Goal: Transaction & Acquisition: Purchase product/service

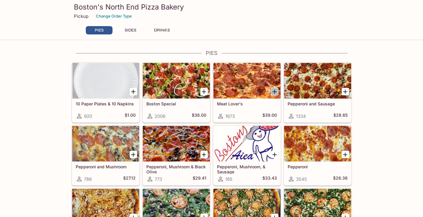
click at [275, 92] on icon "Add Meat Lover's" at bounding box center [274, 92] width 4 height 4
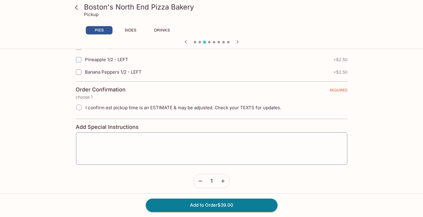
scroll to position [1358, 0]
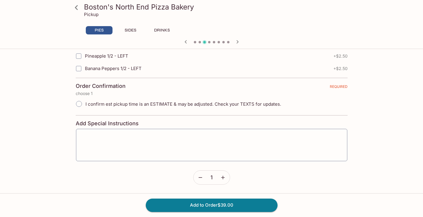
click at [79, 104] on input "I confirm est pickup time is an ESTIMATE & may be adjusted. Check your TEXTS fo…" at bounding box center [79, 104] width 12 height 12
radio input "true"
click at [228, 204] on button "Add to Order $39.00" at bounding box center [212, 204] width 132 height 13
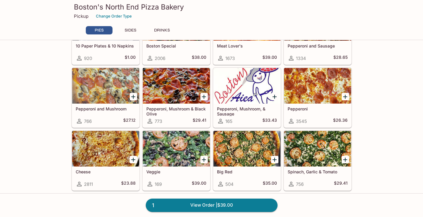
scroll to position [59, 0]
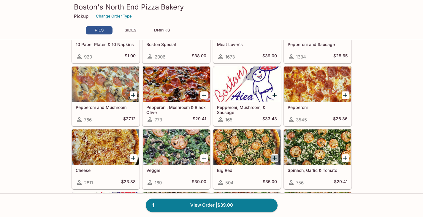
click at [274, 160] on icon "Add Big Red" at bounding box center [274, 158] width 7 height 7
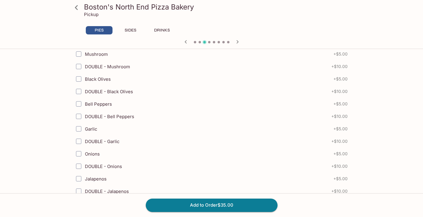
scroll to position [297, 0]
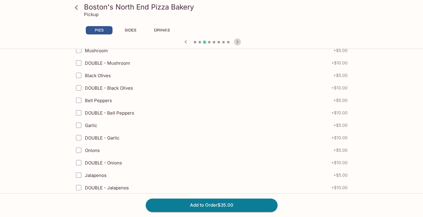
click at [239, 42] on icon "button" at bounding box center [237, 41] width 7 height 7
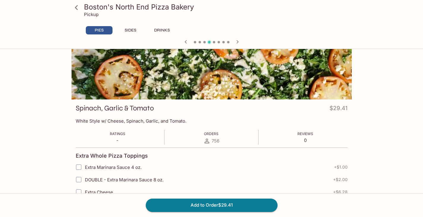
scroll to position [59, 0]
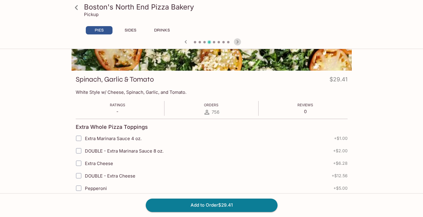
click at [236, 43] on icon "button" at bounding box center [237, 41] width 7 height 7
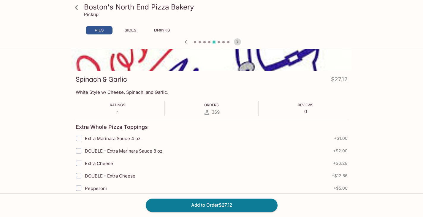
click at [236, 43] on icon "button" at bounding box center [237, 41] width 7 height 7
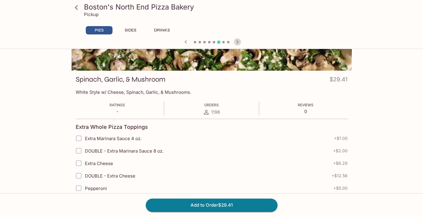
click at [236, 43] on icon "button" at bounding box center [237, 41] width 7 height 7
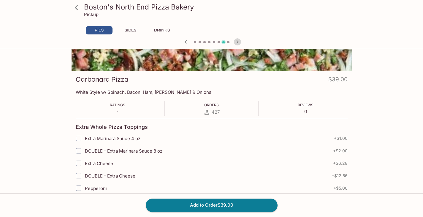
click at [236, 43] on icon "button" at bounding box center [237, 41] width 7 height 7
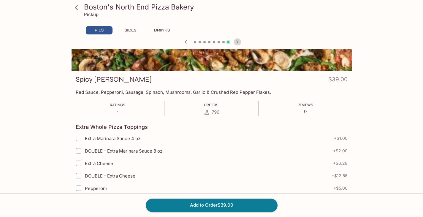
click at [236, 43] on icon "button" at bounding box center [237, 41] width 7 height 7
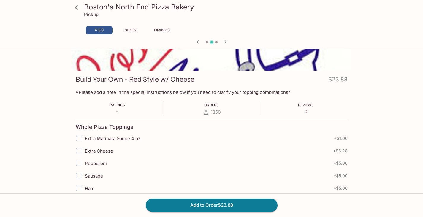
click at [236, 43] on div at bounding box center [211, 42] width 285 height 9
click at [197, 41] on icon "button" at bounding box center [197, 41] width 7 height 7
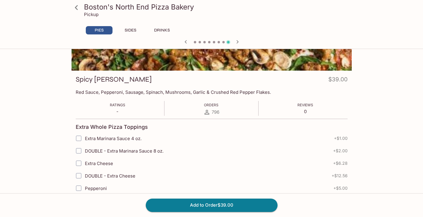
click at [198, 41] on span at bounding box center [199, 42] width 2 height 2
click at [185, 44] on icon "button" at bounding box center [185, 41] width 7 height 7
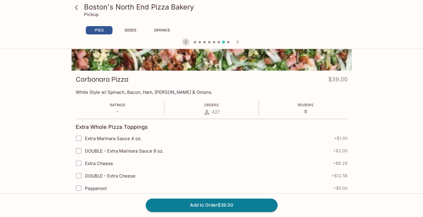
click at [185, 44] on icon "button" at bounding box center [185, 41] width 7 height 7
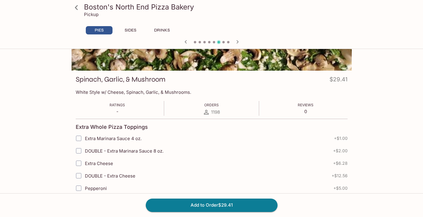
click at [185, 44] on icon "button" at bounding box center [185, 41] width 7 height 7
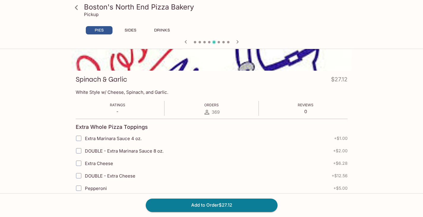
click at [185, 44] on icon "button" at bounding box center [185, 41] width 7 height 7
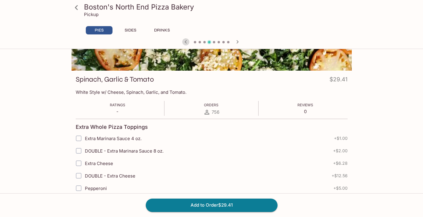
click at [188, 44] on icon "button" at bounding box center [185, 41] width 7 height 7
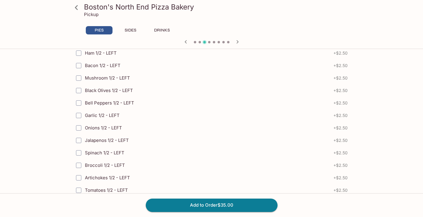
scroll to position [1358, 0]
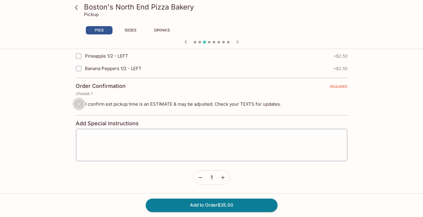
drag, startPoint x: 77, startPoint y: 103, endPoint x: 84, endPoint y: 104, distance: 7.2
click at [77, 103] on input "I confirm est pickup time is an ESTIMATE & may be adjusted. Check your TEXTS fo…" at bounding box center [79, 104] width 12 height 12
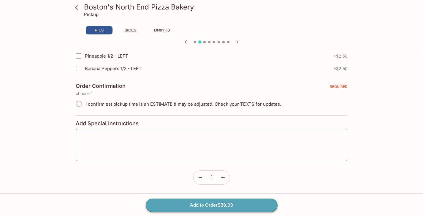
click at [204, 202] on button "Add to Order $39.00" at bounding box center [212, 204] width 132 height 13
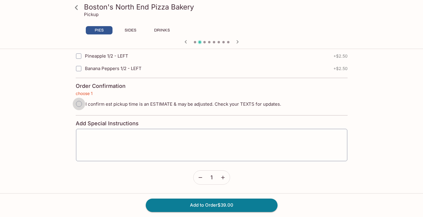
click at [80, 104] on input "I confirm est pickup time is an ESTIMATE & may be adjusted. Check your TEXTS fo…" at bounding box center [79, 104] width 12 height 12
radio input "true"
click at [78, 105] on input "I confirm est pickup time is an ESTIMATE & may be adjusted. Check your TEXTS fo…" at bounding box center [79, 104] width 12 height 12
click at [77, 105] on input "I confirm est pickup time is an ESTIMATE & may be adjusted. Check your TEXTS fo…" at bounding box center [79, 104] width 12 height 12
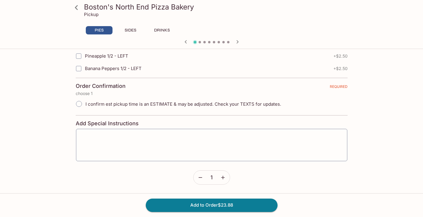
click at [108, 30] on button "PIES" at bounding box center [99, 30] width 27 height 8
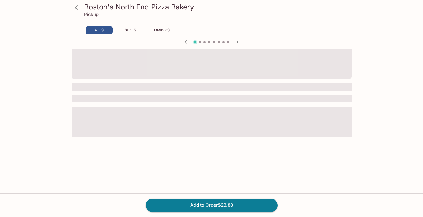
click at [108, 30] on button "PIES" at bounding box center [99, 30] width 27 height 8
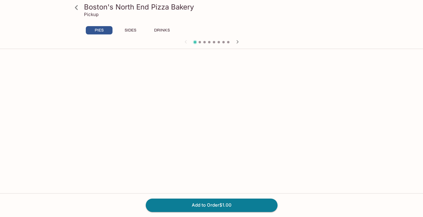
scroll to position [587, 0]
click at [97, 7] on h3 "Boston's North End Pizza Bakery" at bounding box center [216, 6] width 265 height 9
click at [127, 31] on button "SIDES" at bounding box center [130, 30] width 27 height 8
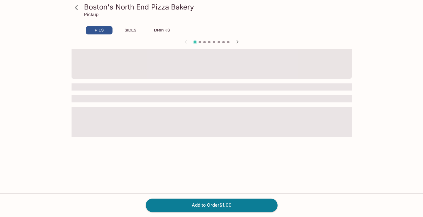
scroll to position [51, 0]
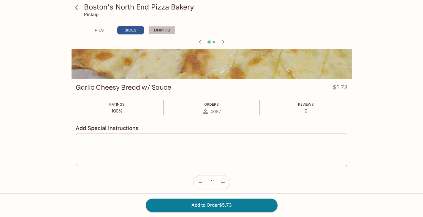
click at [160, 31] on button "DRINKS" at bounding box center [162, 30] width 27 height 8
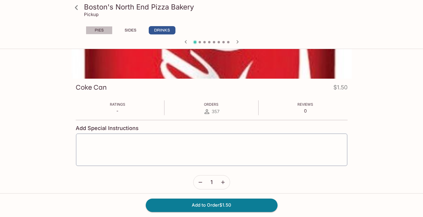
click at [98, 31] on button "PIES" at bounding box center [99, 30] width 27 height 8
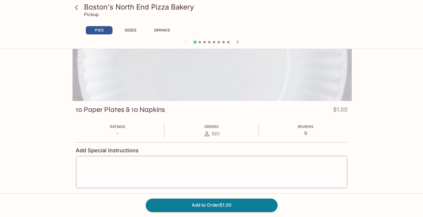
scroll to position [0, 0]
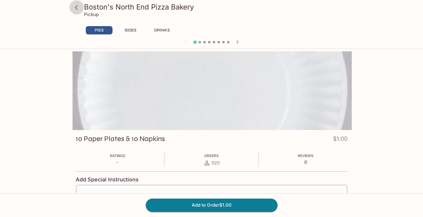
click at [76, 9] on icon at bounding box center [76, 7] width 3 height 5
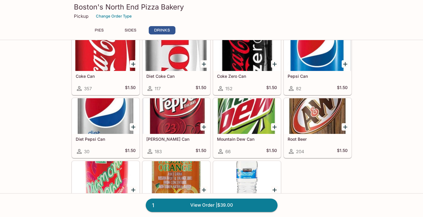
scroll to position [483, 0]
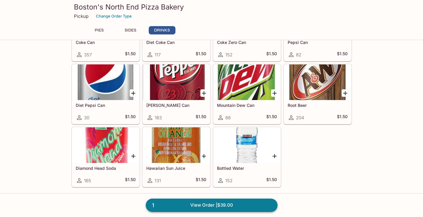
click at [198, 202] on link "1 View Order | $39.00" at bounding box center [212, 204] width 132 height 13
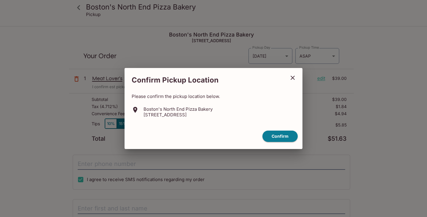
click at [292, 79] on icon "close" at bounding box center [293, 78] width 4 height 4
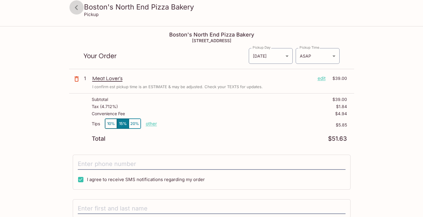
click at [78, 7] on icon at bounding box center [76, 7] width 10 height 10
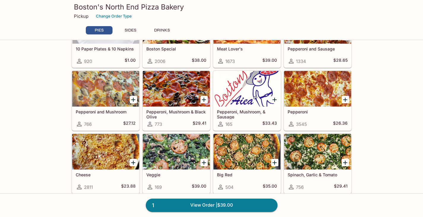
scroll to position [59, 0]
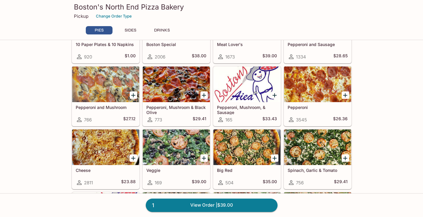
click at [275, 156] on icon "Add Big Red" at bounding box center [274, 158] width 7 height 7
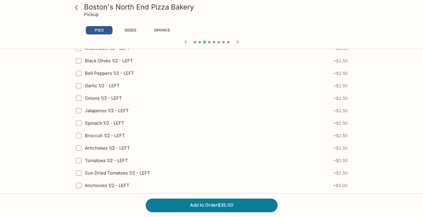
scroll to position [1358, 0]
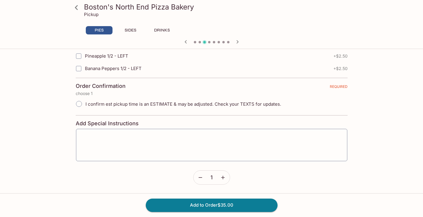
click at [80, 105] on input "I confirm est pickup time is an ESTIMATE & may be adjusted. Check your TEXTS fo…" at bounding box center [79, 104] width 12 height 12
radio input "true"
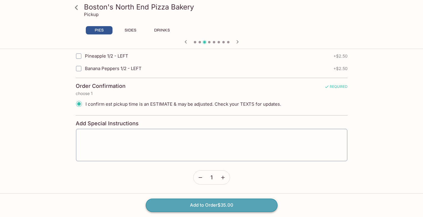
click at [225, 205] on button "Add to Order $35.00" at bounding box center [212, 204] width 132 height 13
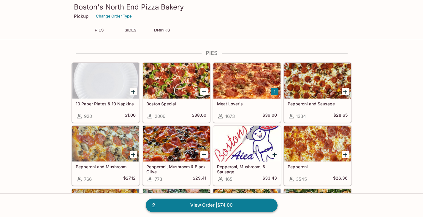
click at [193, 205] on link "2 View Order | $74.00" at bounding box center [212, 204] width 132 height 13
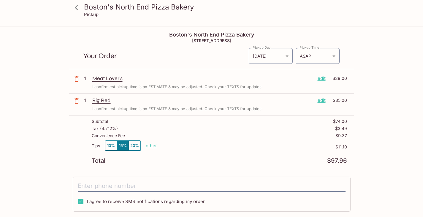
click at [110, 148] on button "10%" at bounding box center [111, 146] width 12 height 10
click at [334, 57] on body "Boston's North End Pizza Bakery Pickup Boston's North End Pizza Bakery [STREET_…" at bounding box center [211, 135] width 423 height 217
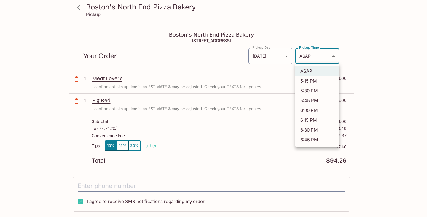
click at [318, 90] on li "5:30 PM" at bounding box center [317, 91] width 44 height 10
type input "[DATE]T03:30:59.000000Z"
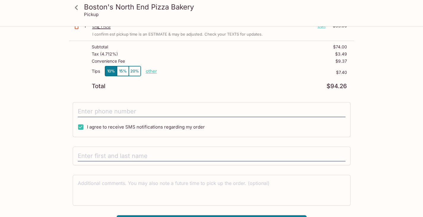
scroll to position [88, 0]
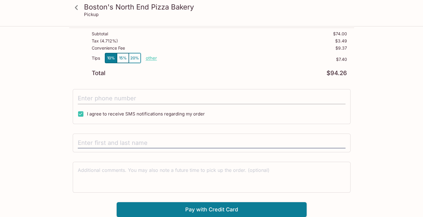
click at [101, 99] on input "tel" at bounding box center [212, 98] width 268 height 11
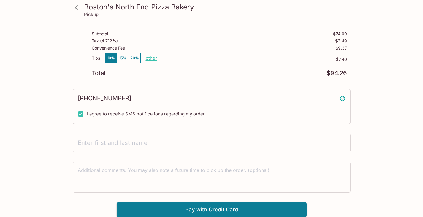
type input "[PHONE_NUMBER]"
click at [176, 141] on input "text" at bounding box center [212, 142] width 268 height 11
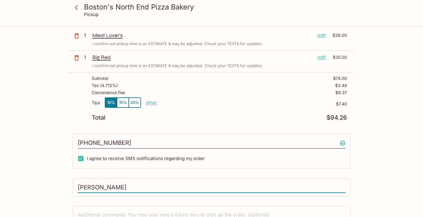
scroll to position [0, 0]
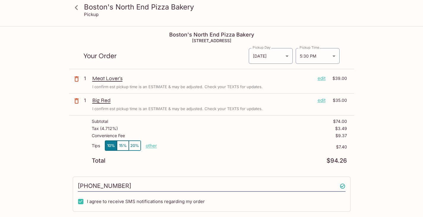
type input "[PERSON_NAME]"
click at [154, 144] on p "other" at bounding box center [151, 146] width 11 height 6
click at [110, 147] on button "10%" at bounding box center [111, 146] width 12 height 10
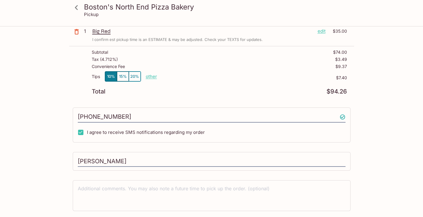
scroll to position [88, 0]
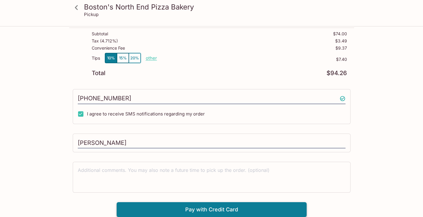
click at [181, 212] on button "Pay with Credit Card" at bounding box center [212, 209] width 190 height 15
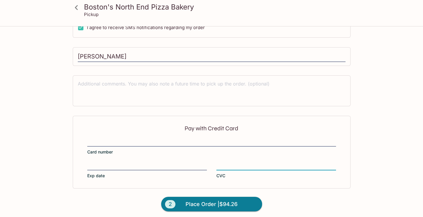
scroll to position [177, 0]
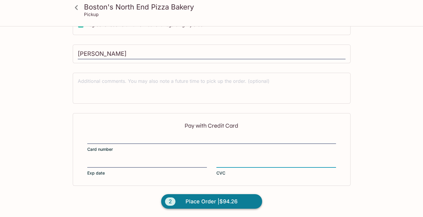
click at [206, 199] on span "Place Order | $94.26" at bounding box center [211, 201] width 52 height 9
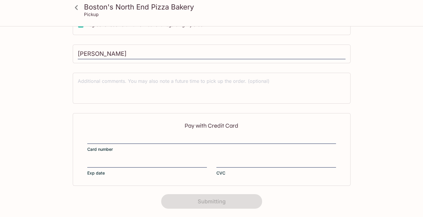
scroll to position [128, 0]
